Goal: Task Accomplishment & Management: Use online tool/utility

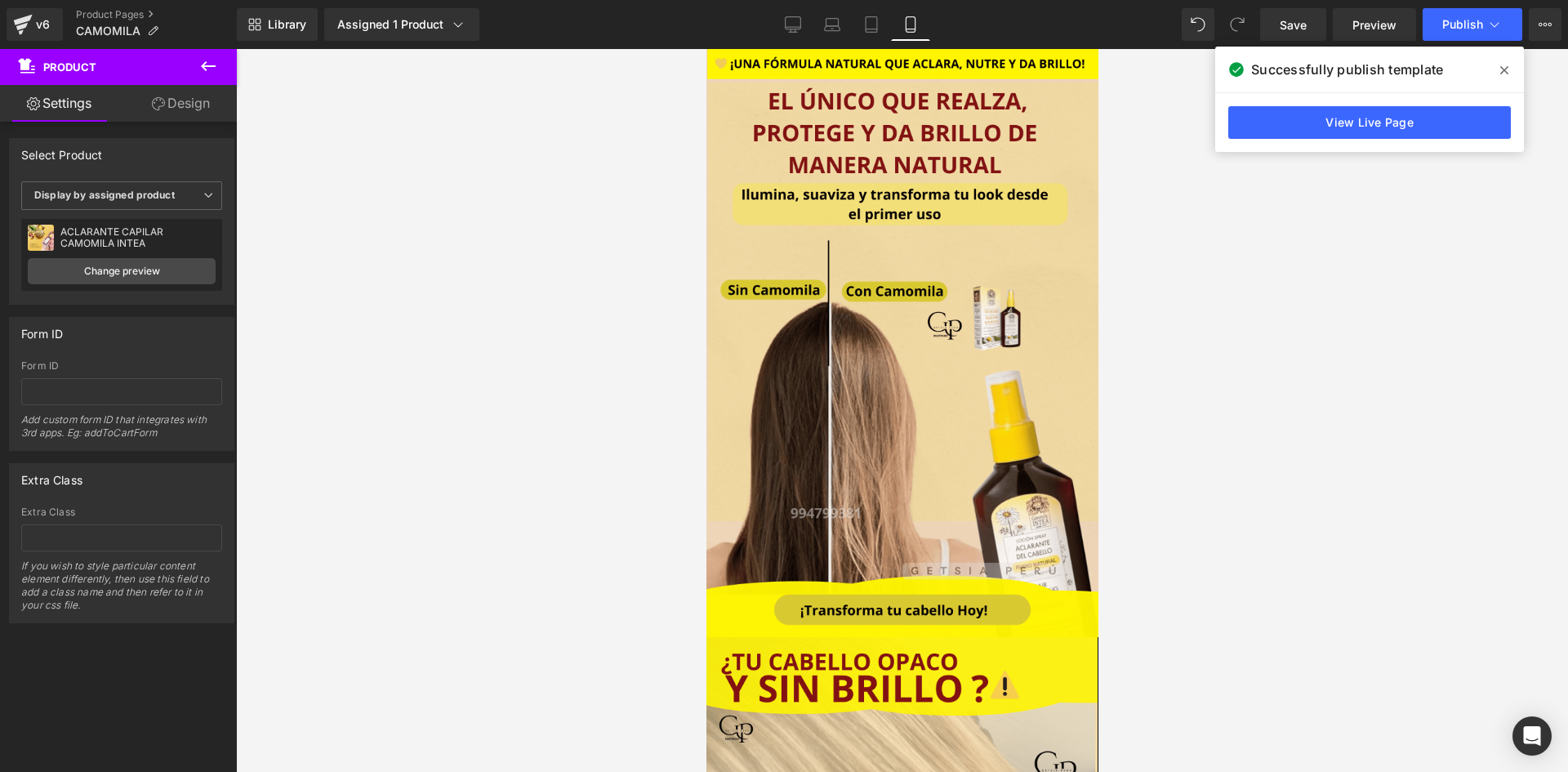
click at [1255, 199] on div at bounding box center [902, 411] width 1332 height 723
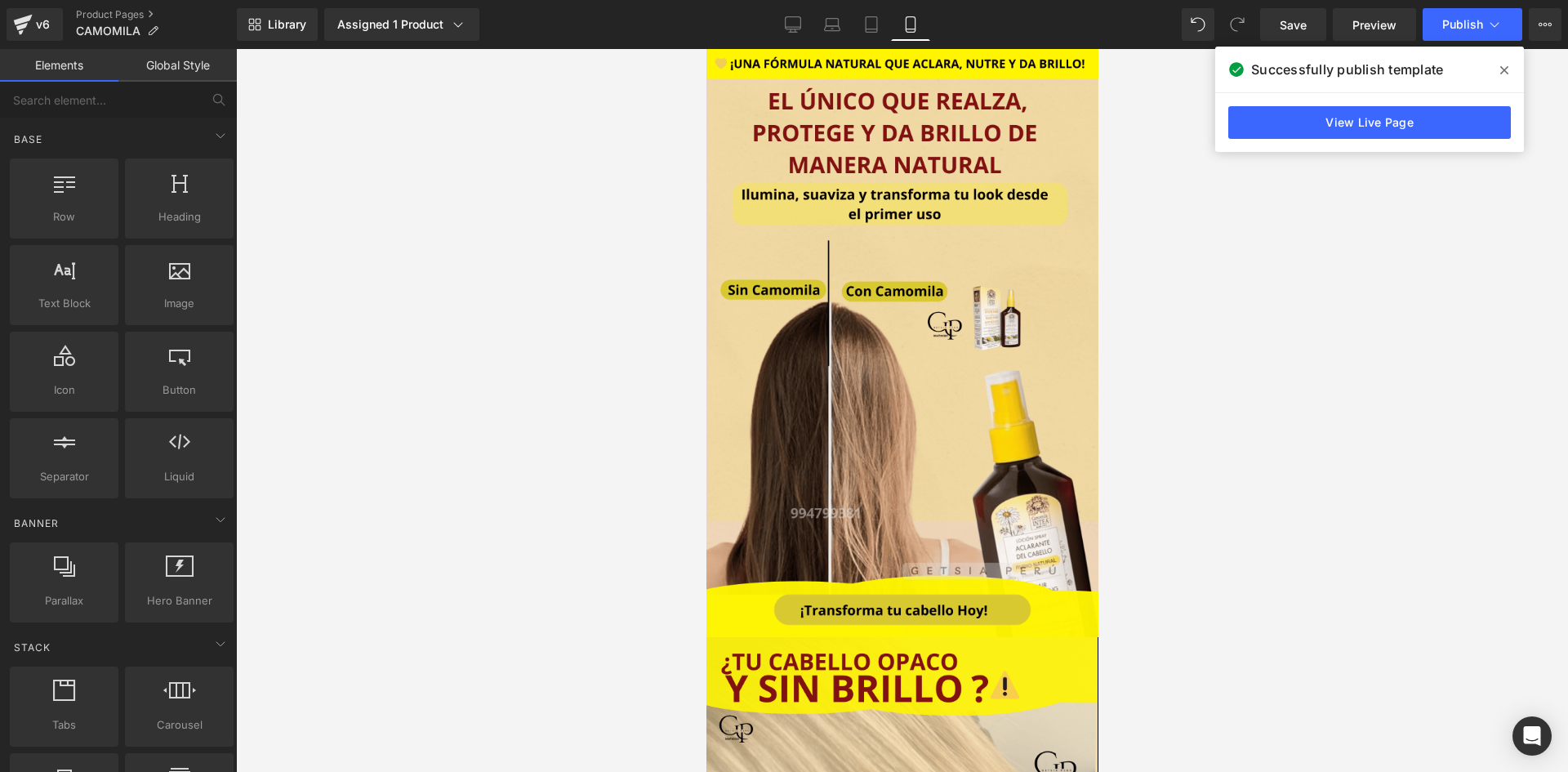
drag, startPoint x: 1087, startPoint y: 127, endPoint x: 1814, endPoint y: 130, distance: 727.0
click at [399, 19] on div "Assigned 1 Product" at bounding box center [402, 24] width 129 height 16
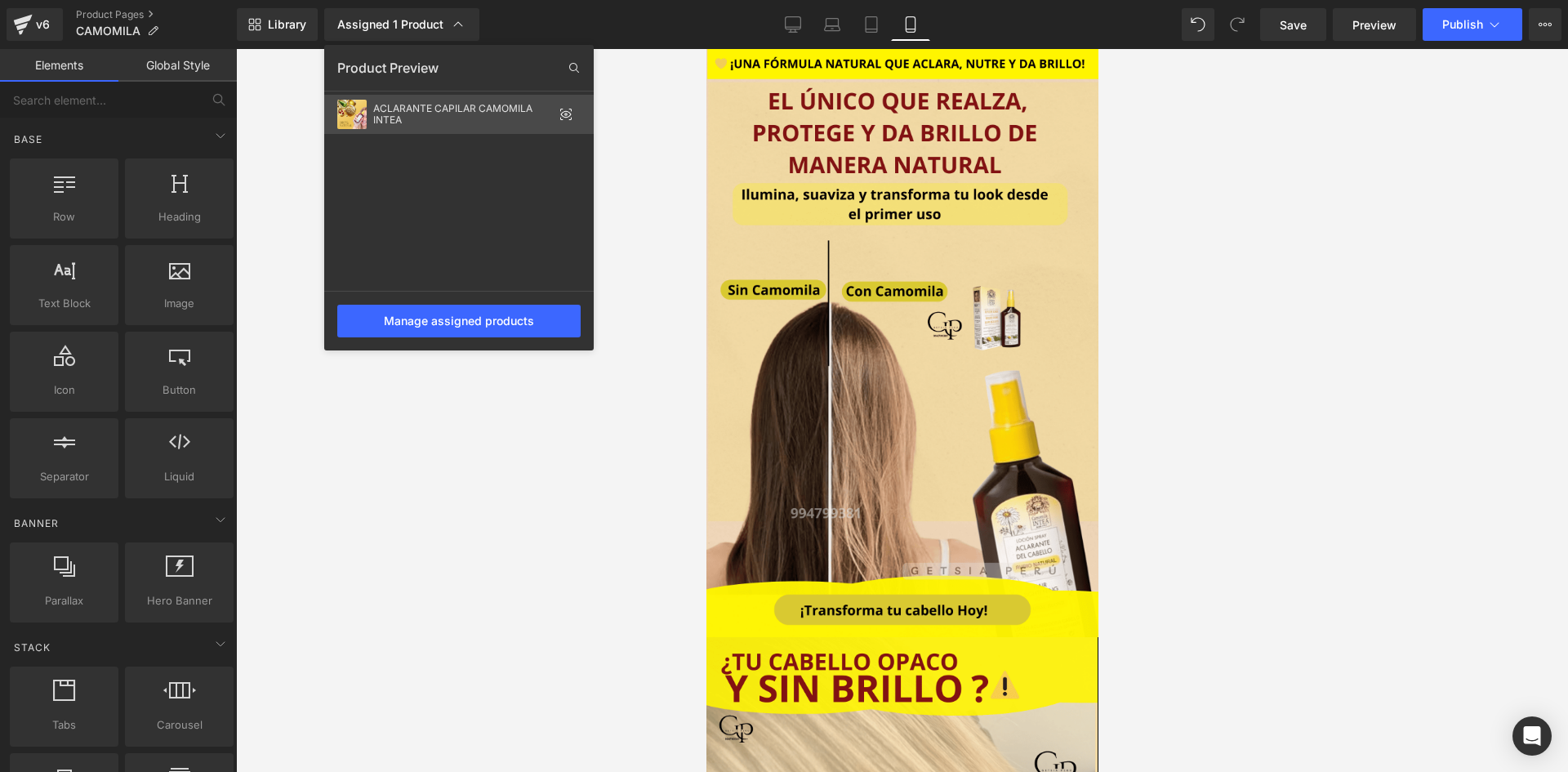
click at [443, 117] on div "ACLARANTE CAPILAR CAMOMILA INTEA" at bounding box center [462, 115] width 180 height 23
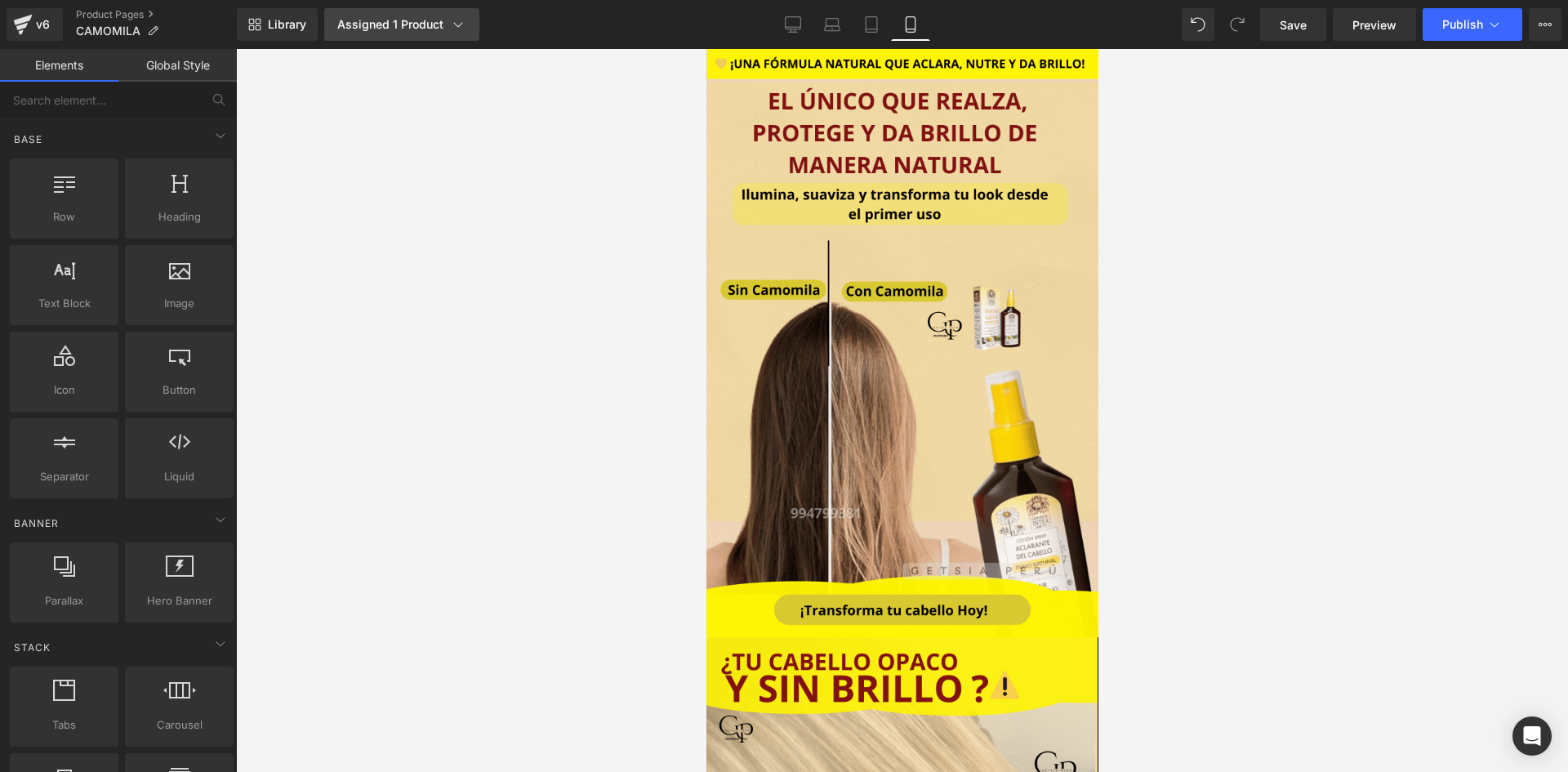
click at [397, 27] on div "Assigned 1 Product" at bounding box center [402, 24] width 129 height 16
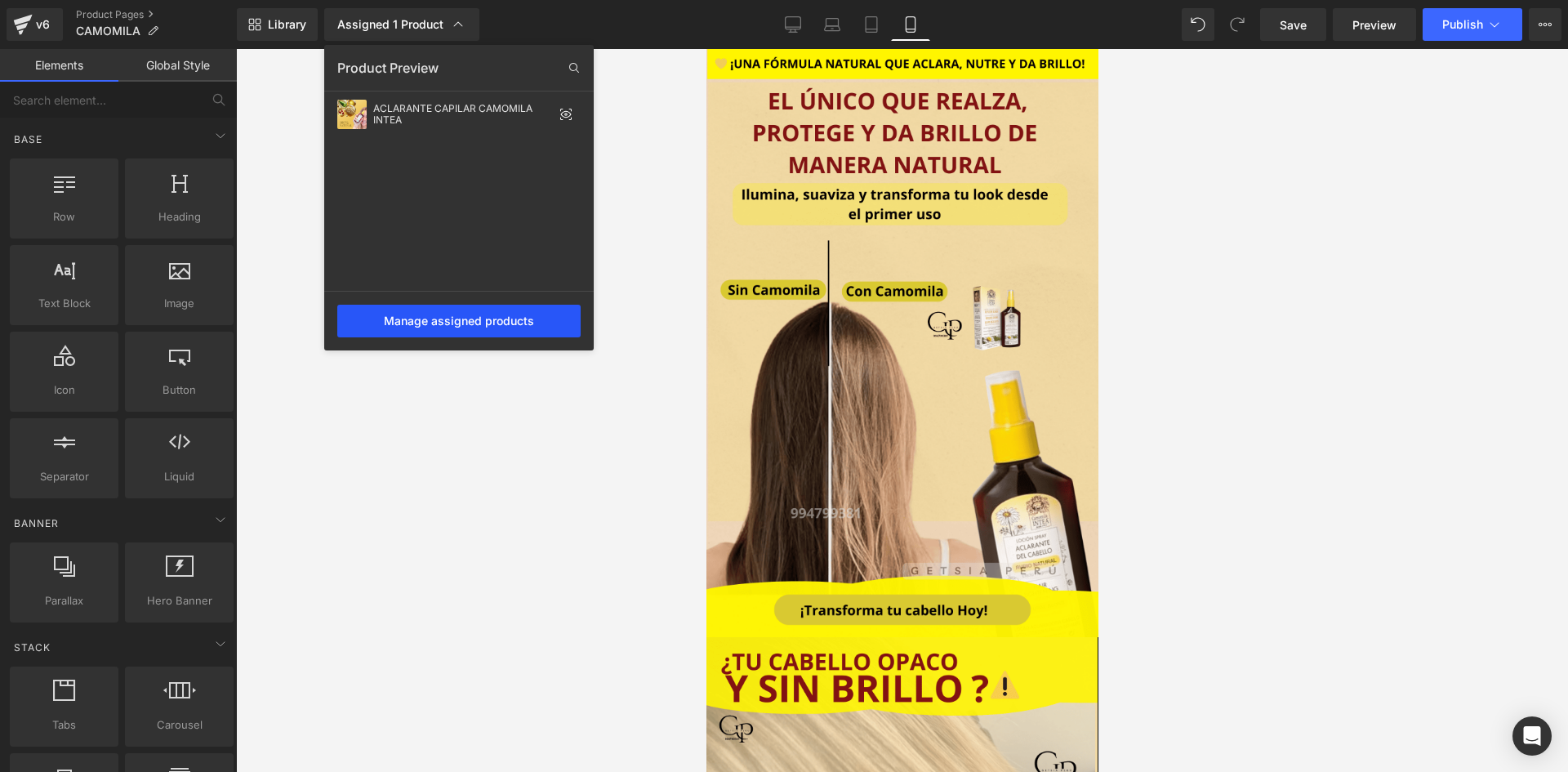
click at [463, 311] on div "Manage assigned products" at bounding box center [459, 321] width 243 height 33
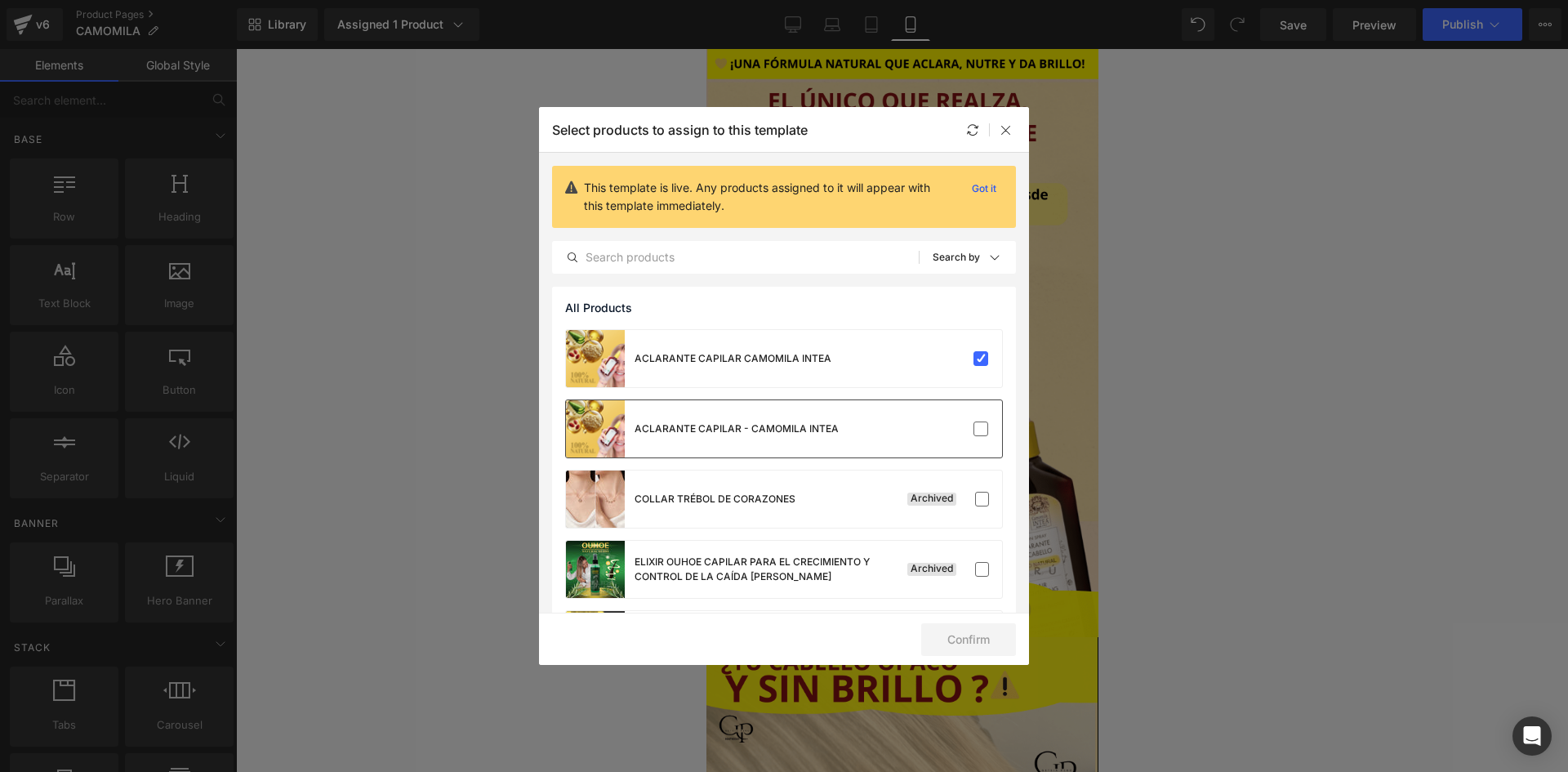
click at [707, 428] on div "ACLARANTE CAPILAR - CAMOMILA INTEA" at bounding box center [736, 428] width 204 height 14
click at [880, 372] on div "ACLARANTE CAPILAR CAMOMILA INTEA" at bounding box center [784, 359] width 436 height 57
click at [948, 633] on button "Confirm" at bounding box center [969, 640] width 95 height 33
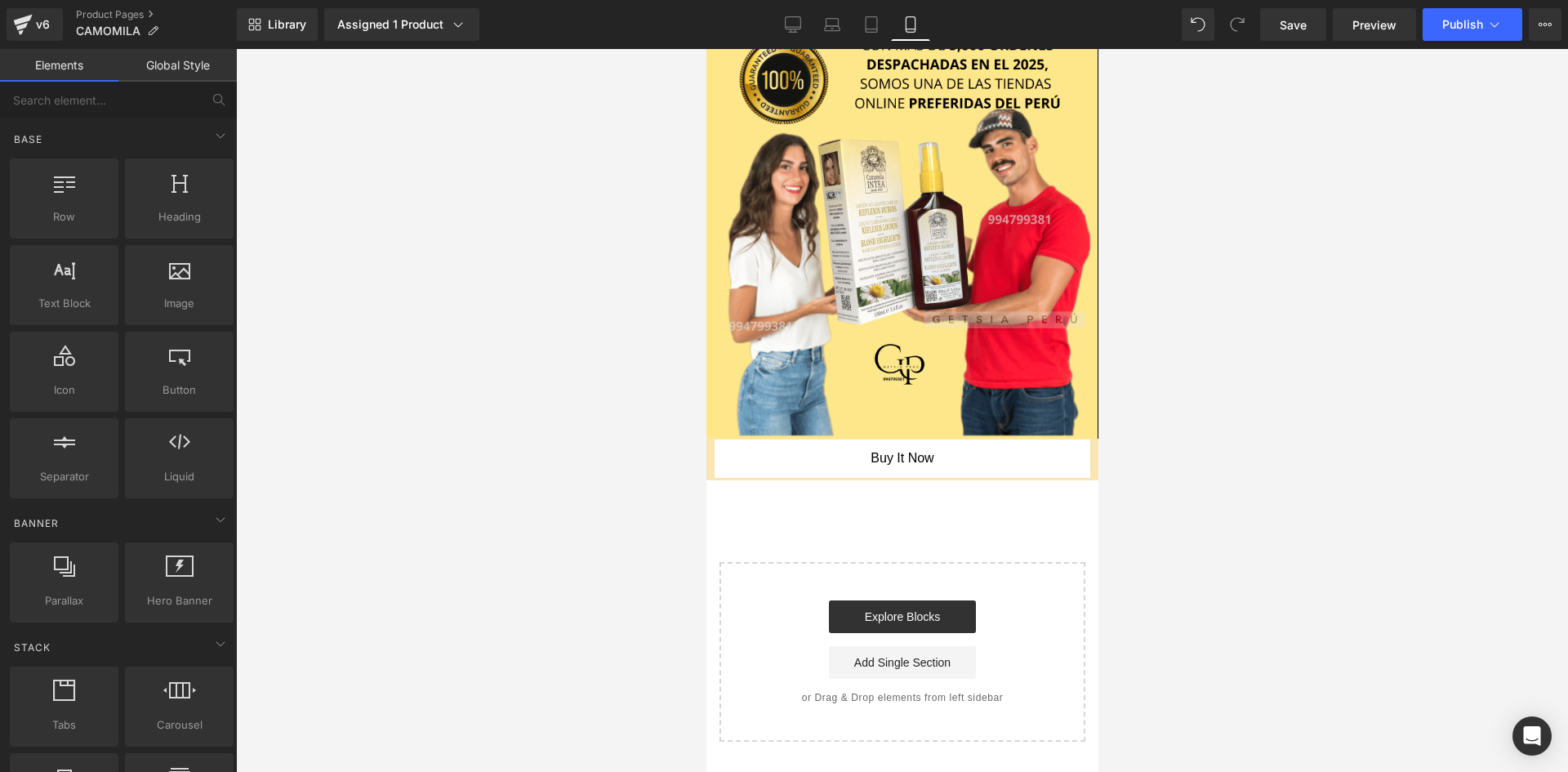
scroll to position [4110, 0]
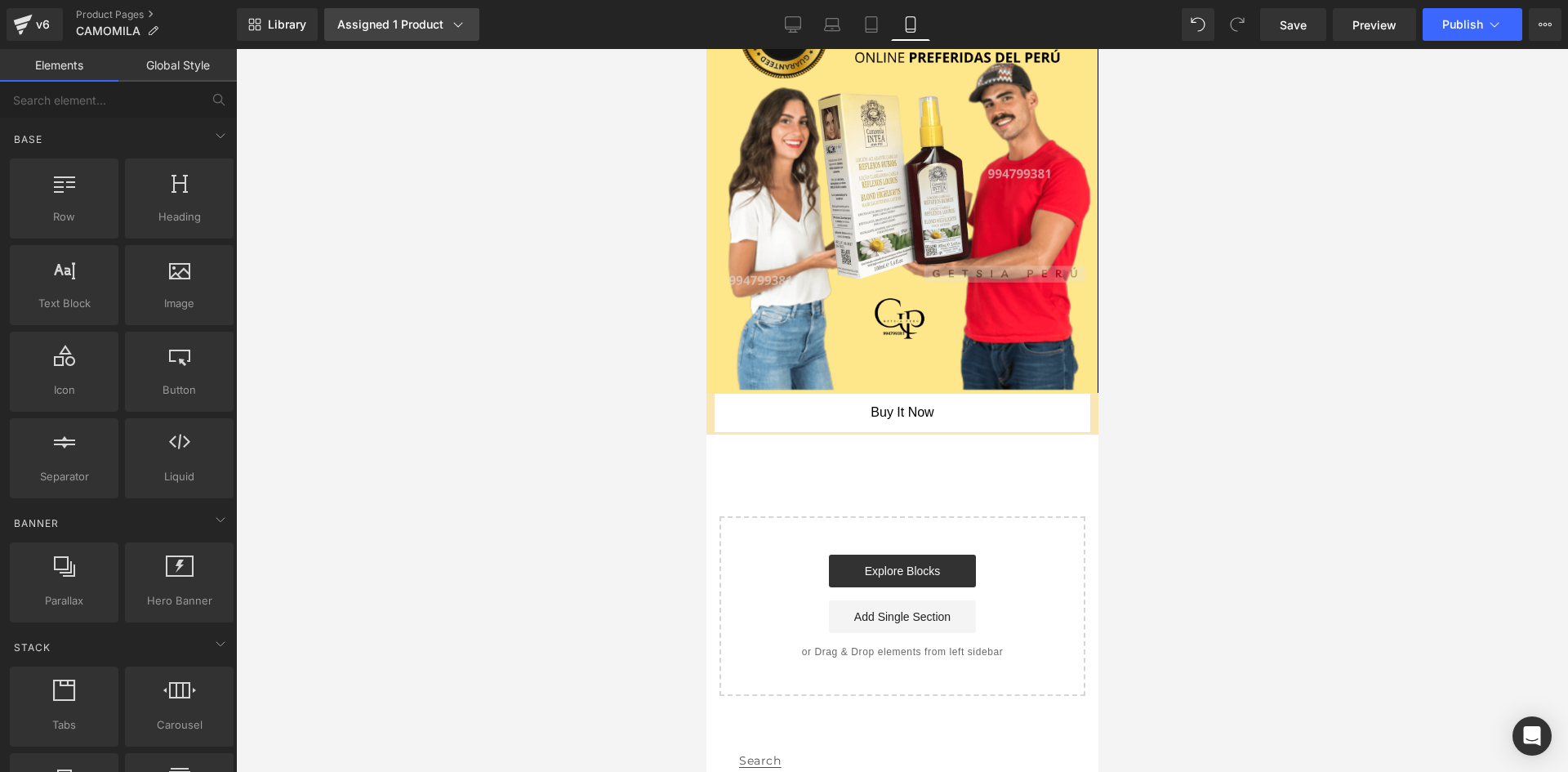
click at [357, 17] on div "Assigned 1 Product" at bounding box center [402, 24] width 129 height 16
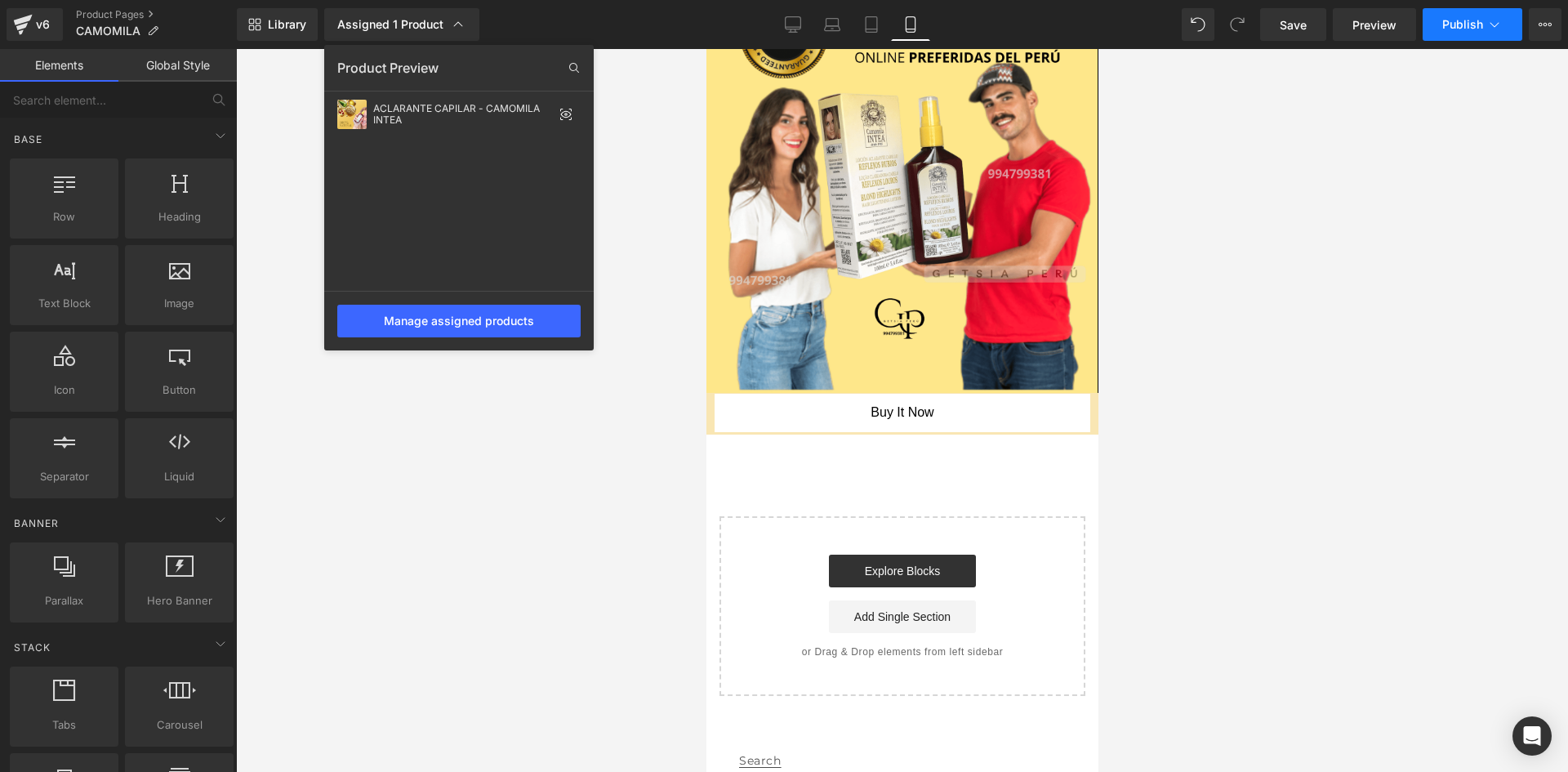
click at [1473, 37] on button "Publish" at bounding box center [1471, 24] width 99 height 33
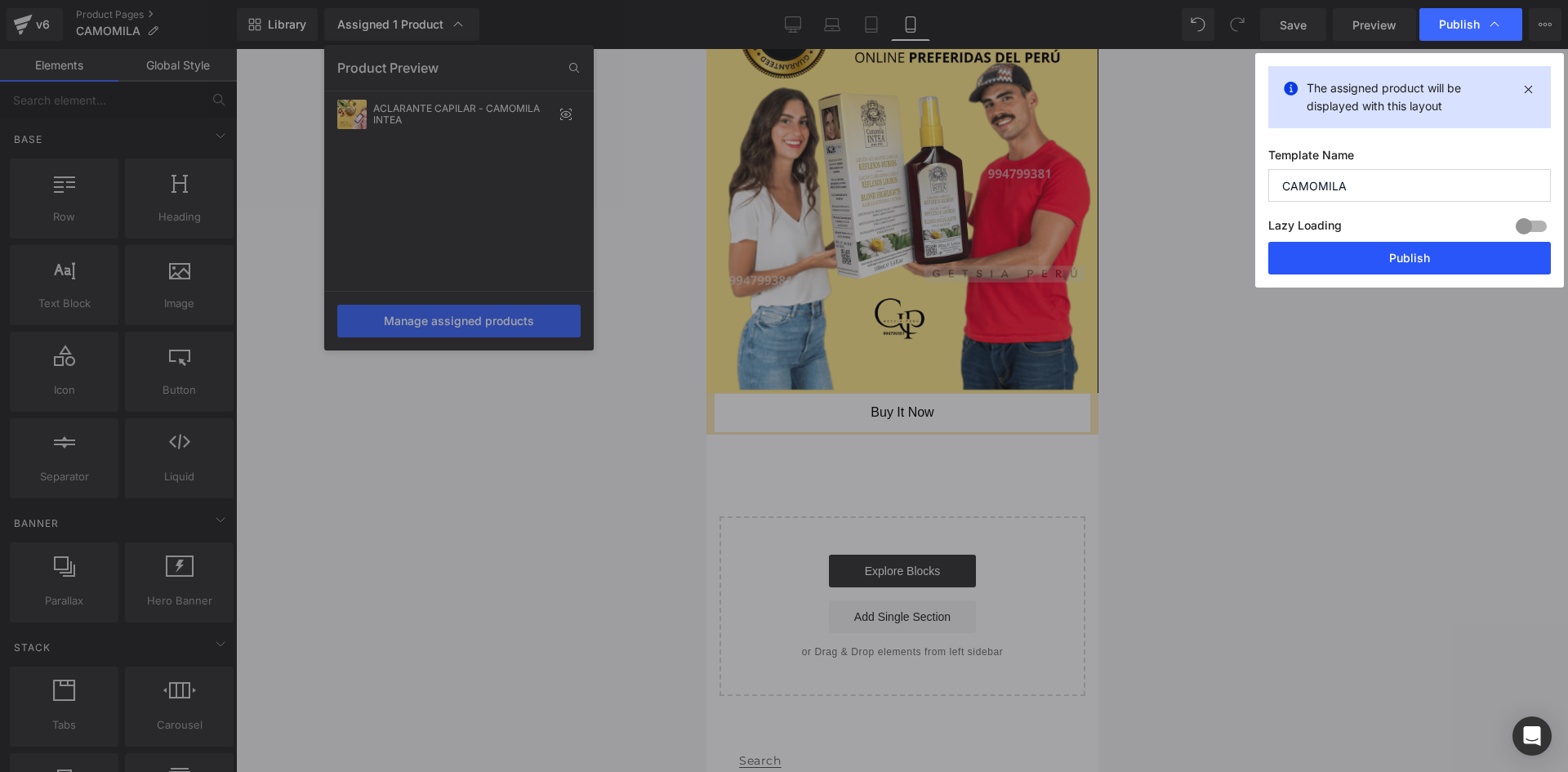
click at [1280, 258] on button "Publish" at bounding box center [1410, 258] width 283 height 33
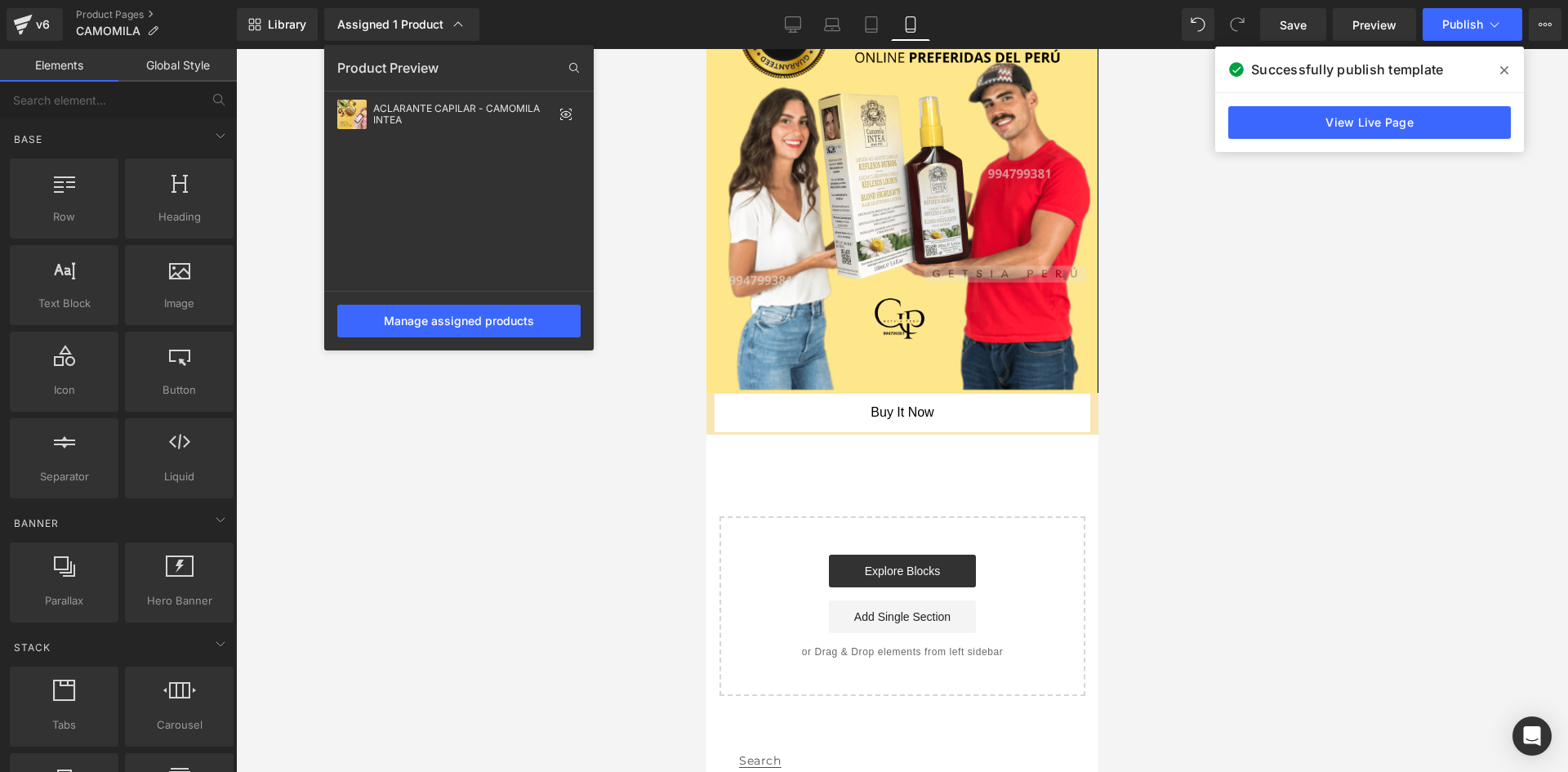
click at [295, 115] on div at bounding box center [902, 411] width 1332 height 723
